Goal: Information Seeking & Learning: Learn about a topic

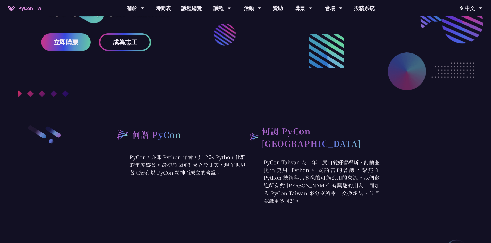
scroll to position [51, 0]
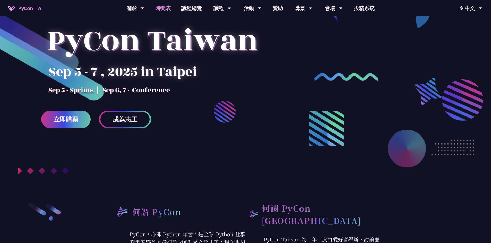
click at [166, 8] on link "時間表" at bounding box center [163, 8] width 26 height 16
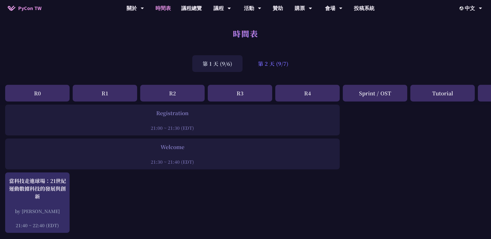
click at [277, 62] on div "第 2 天 (9/7)" at bounding box center [272, 63] width 51 height 17
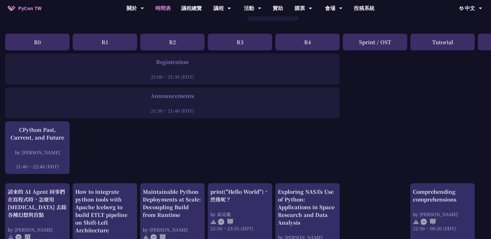
scroll to position [51, 0]
drag, startPoint x: 153, startPoint y: 64, endPoint x: 195, endPoint y: 74, distance: 43.6
click at [195, 74] on div "Registration 21:00 ~ 21:30 (EDT)" at bounding box center [172, 69] width 329 height 22
click at [195, 74] on div "21:00 ~ 21:30 (EDT)" at bounding box center [172, 76] width 329 height 6
drag, startPoint x: 154, startPoint y: 98, endPoint x: 194, endPoint y: 106, distance: 40.4
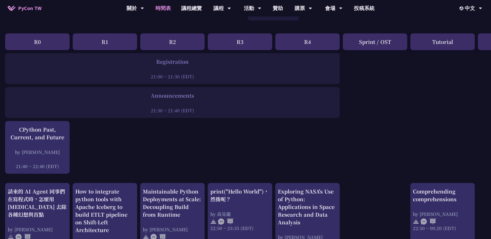
click at [185, 104] on div "Announcements 21:30 ~ 21:40 (EDT)" at bounding box center [172, 103] width 329 height 22
click at [194, 106] on div at bounding box center [172, 104] width 329 height 8
drag, startPoint x: 195, startPoint y: 110, endPoint x: 160, endPoint y: 102, distance: 35.9
click at [160, 102] on div "Announcements 21:30 ~ 21:40 (EDT)" at bounding box center [172, 103] width 329 height 22
click at [156, 100] on div at bounding box center [172, 104] width 329 height 8
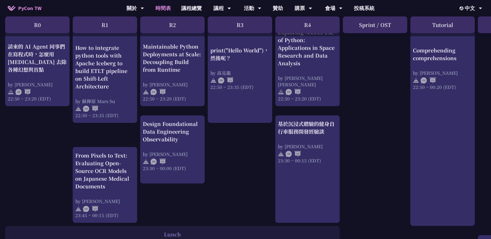
scroll to position [232, 0]
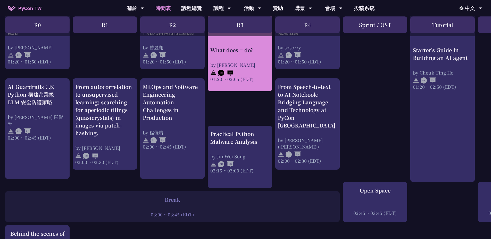
scroll to position [489, 0]
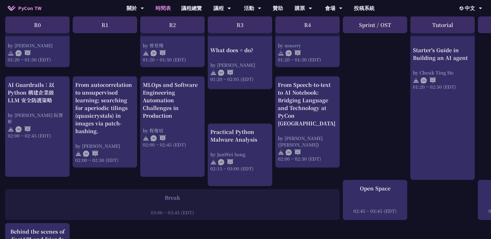
drag, startPoint x: 167, startPoint y: 105, endPoint x: 130, endPoint y: 173, distance: 77.5
click at [127, 175] on div "print("Hello World")，然後呢？ by [PERSON_NAME] 22:50 ~ 23:35 (EDT) What does = do? …" at bounding box center [273, 13] width 547 height 795
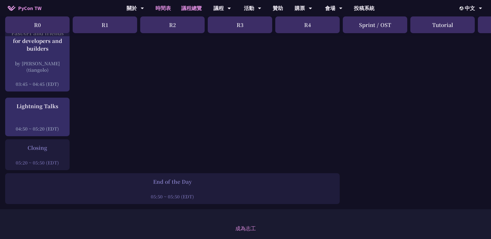
scroll to position [695, 0]
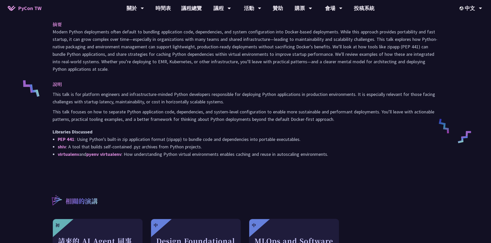
scroll to position [206, 0]
